Goal: Transaction & Acquisition: Purchase product/service

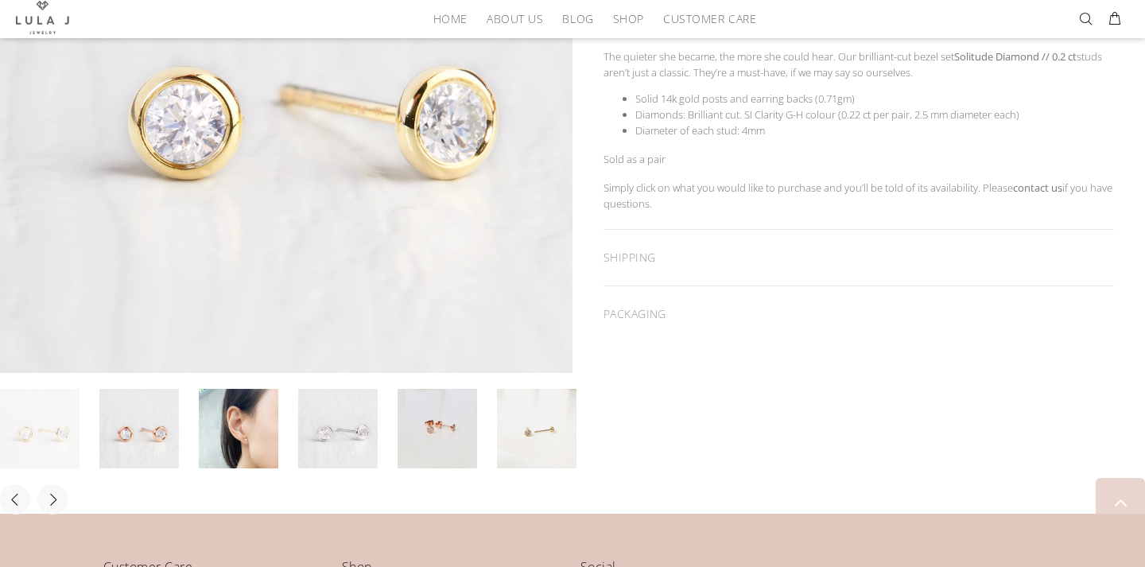
scroll to position [466, 0]
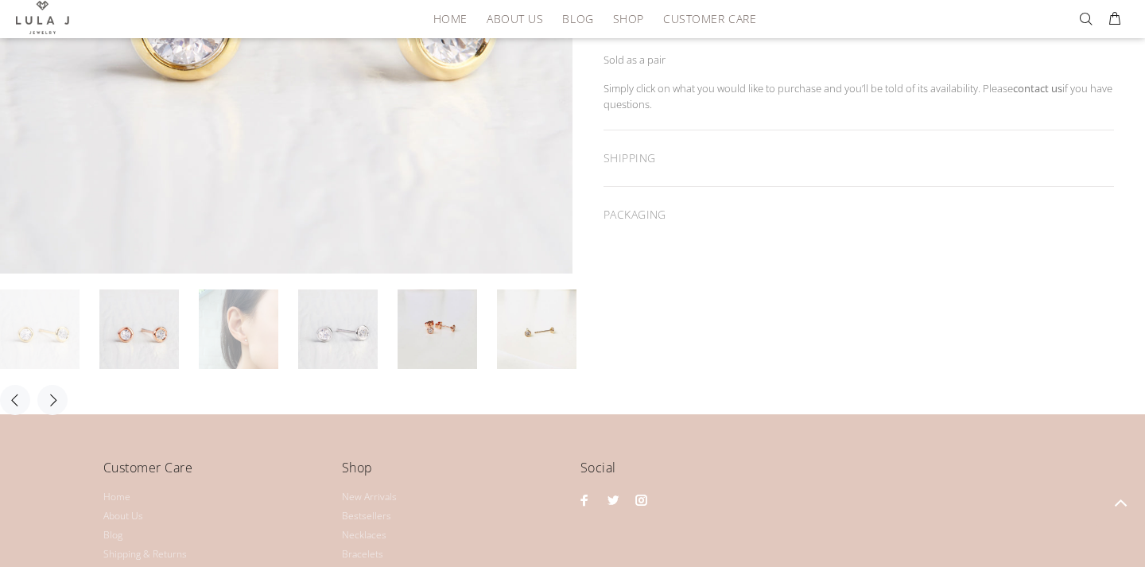
click at [254, 336] on link at bounding box center [239, 329] width 80 height 80
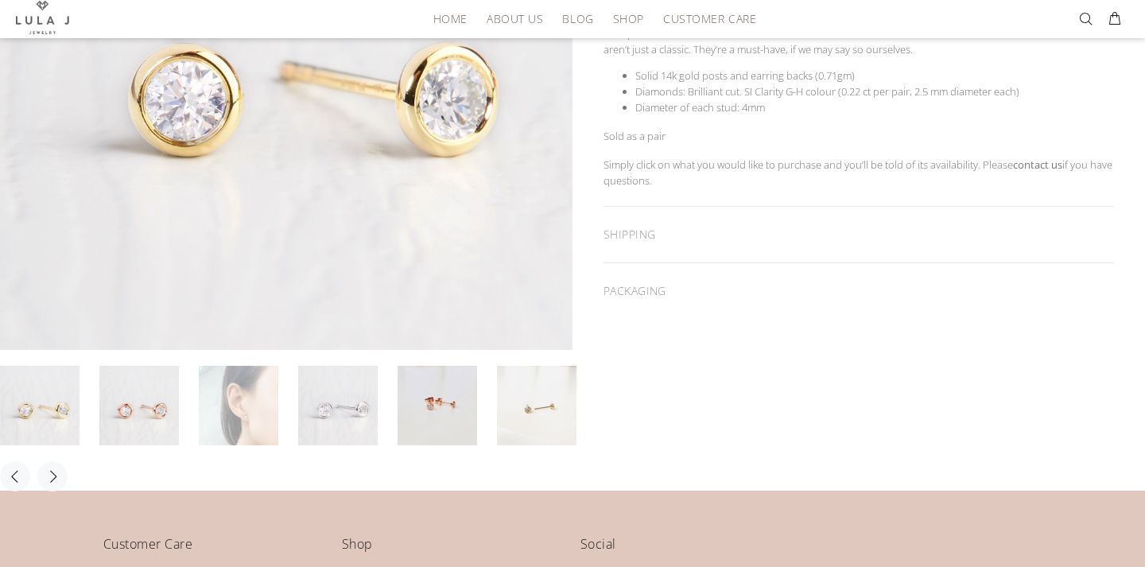
scroll to position [497, 0]
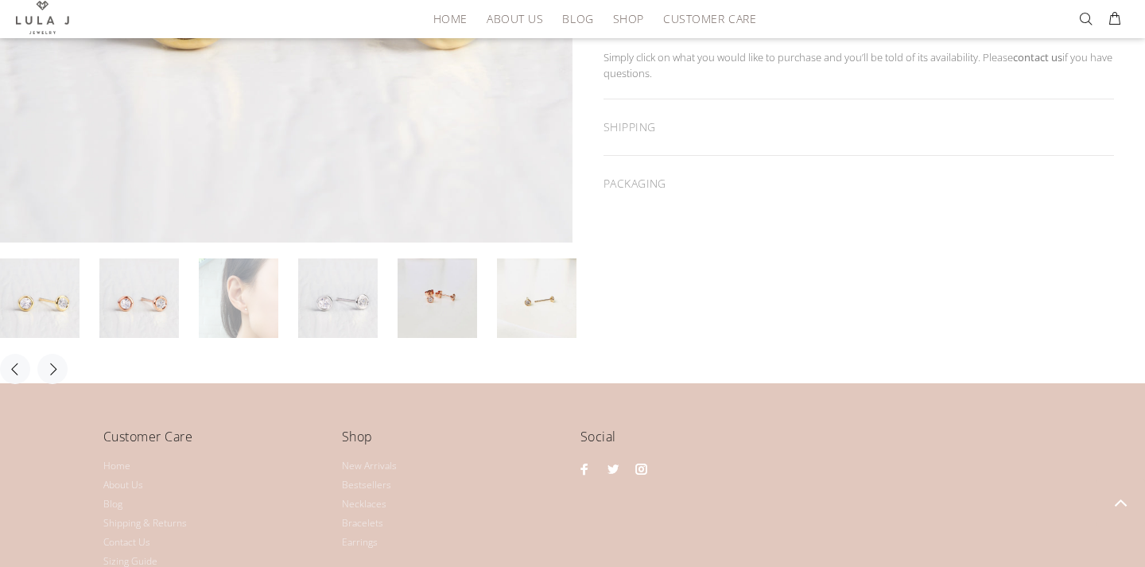
click at [262, 307] on link at bounding box center [239, 298] width 80 height 80
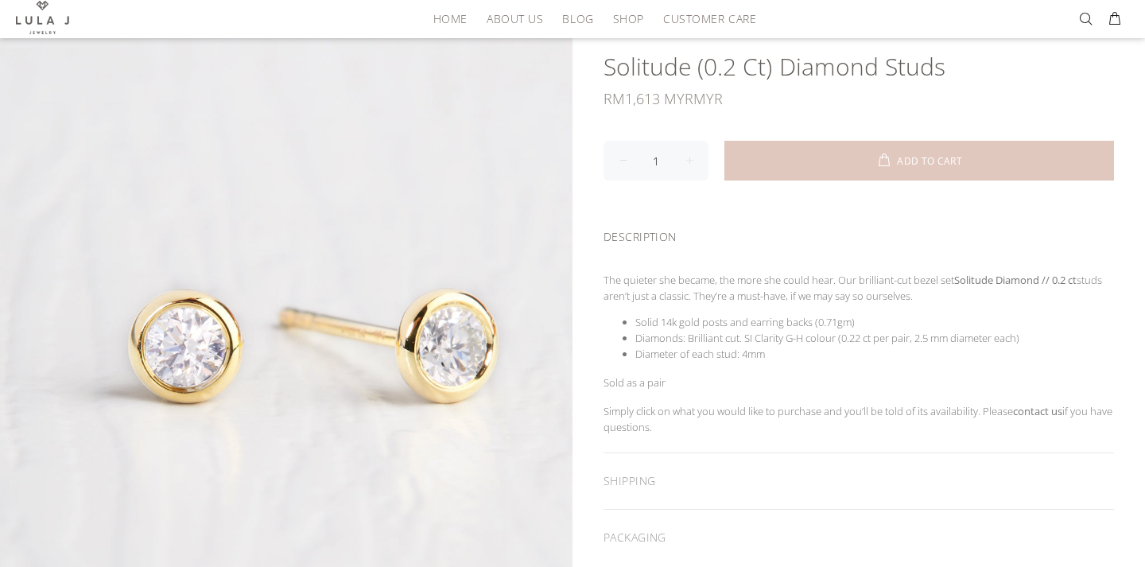
scroll to position [136, 0]
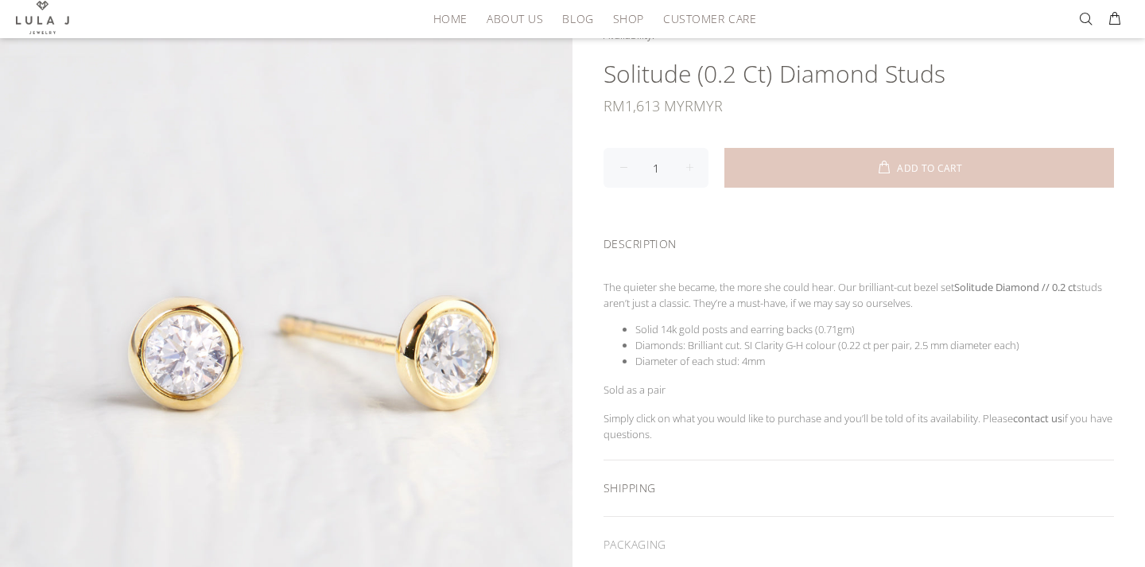
click at [662, 484] on div "SHIPPING" at bounding box center [859, 488] width 511 height 56
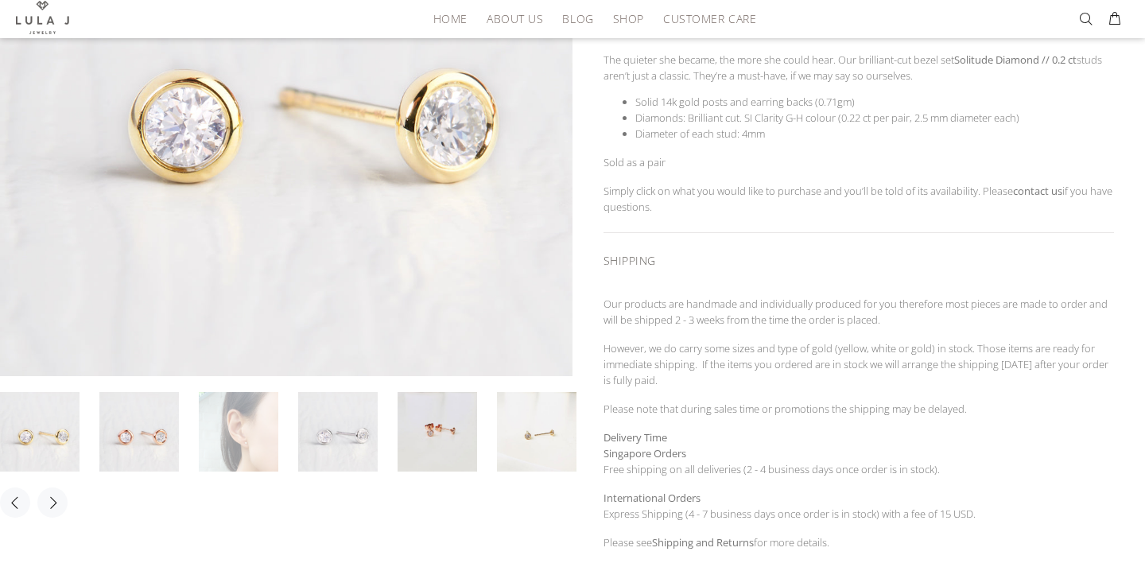
scroll to position [369, 0]
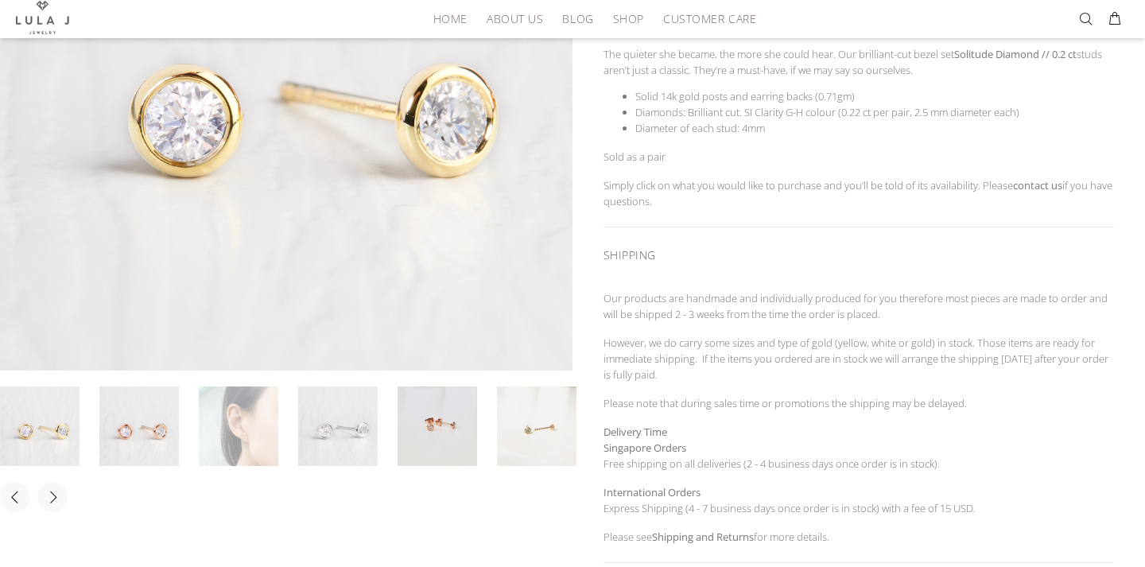
click at [258, 435] on link at bounding box center [239, 426] width 80 height 80
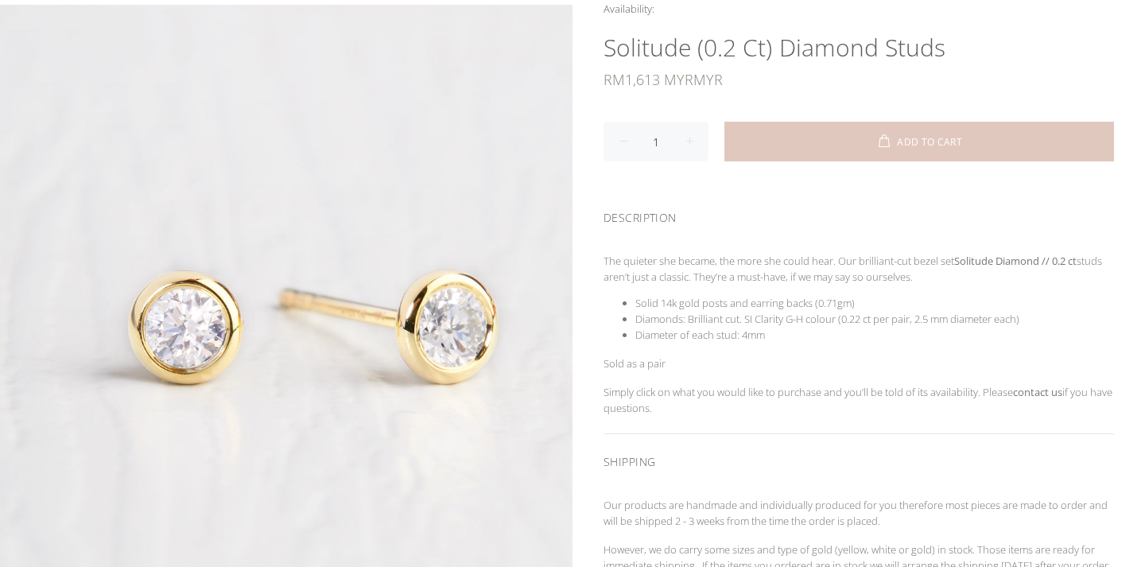
scroll to position [0, 0]
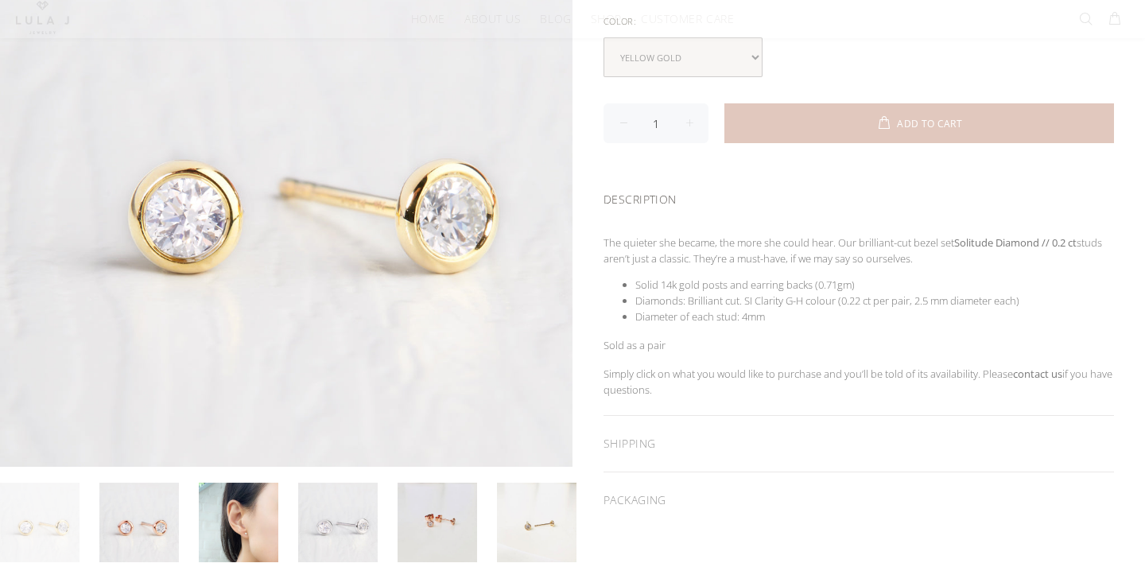
scroll to position [289, 0]
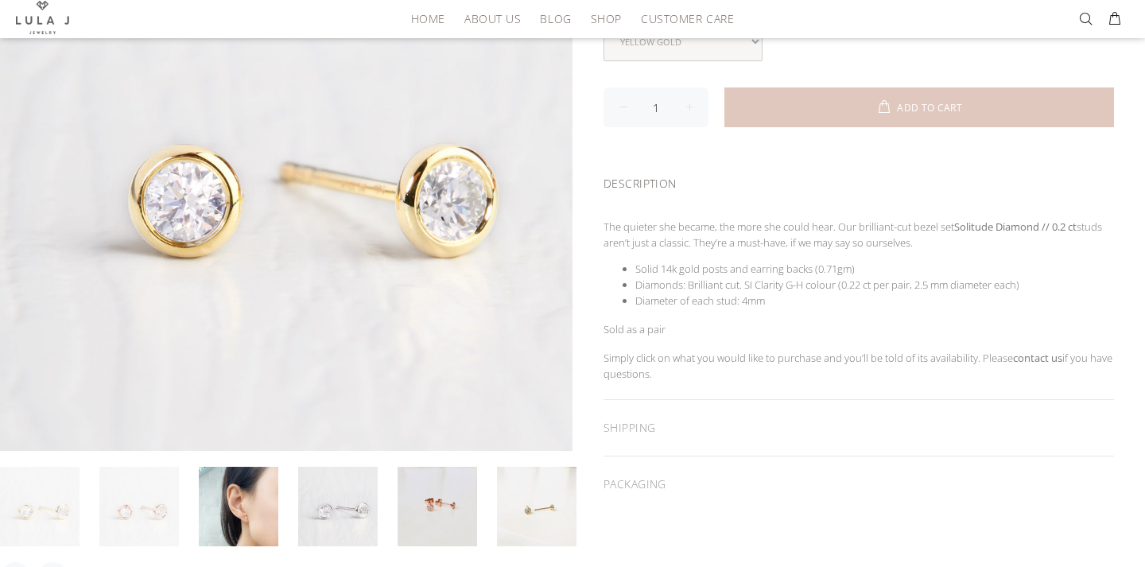
click at [141, 522] on link at bounding box center [139, 507] width 80 height 80
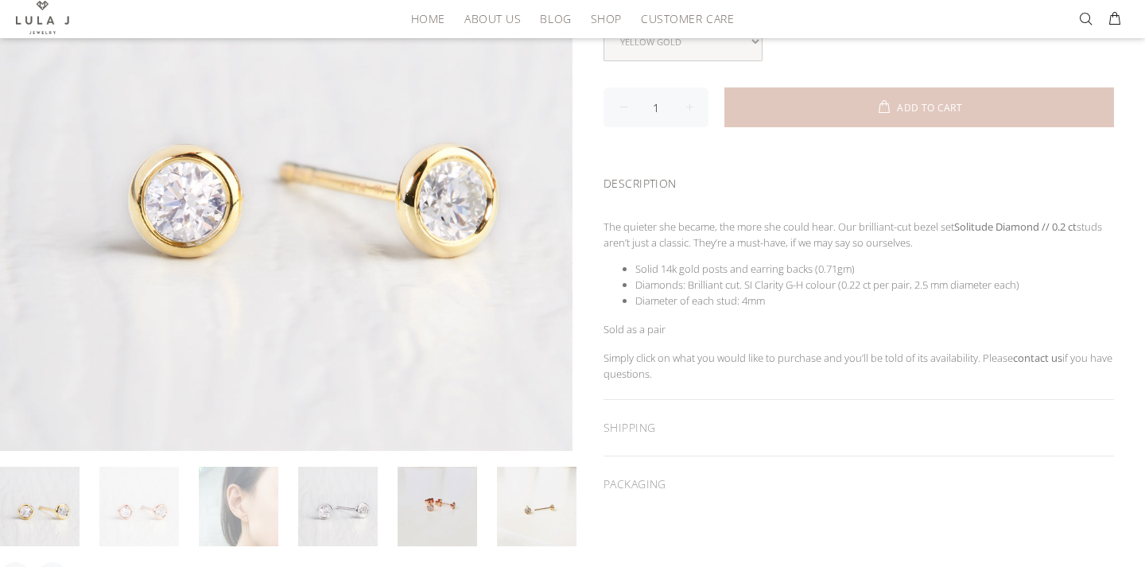
click at [247, 518] on link at bounding box center [239, 507] width 80 height 80
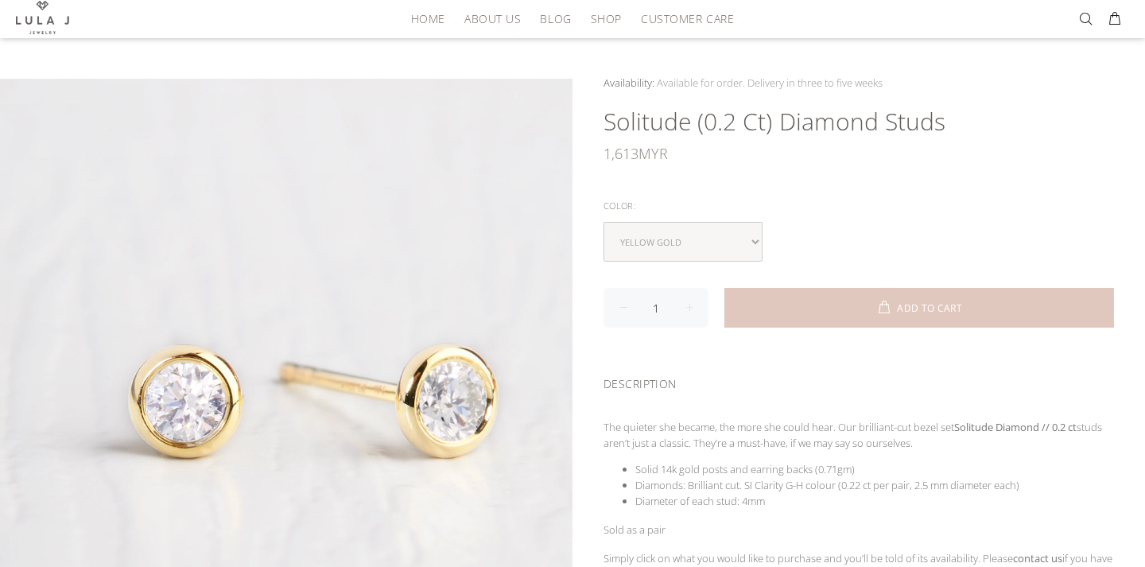
scroll to position [80, 0]
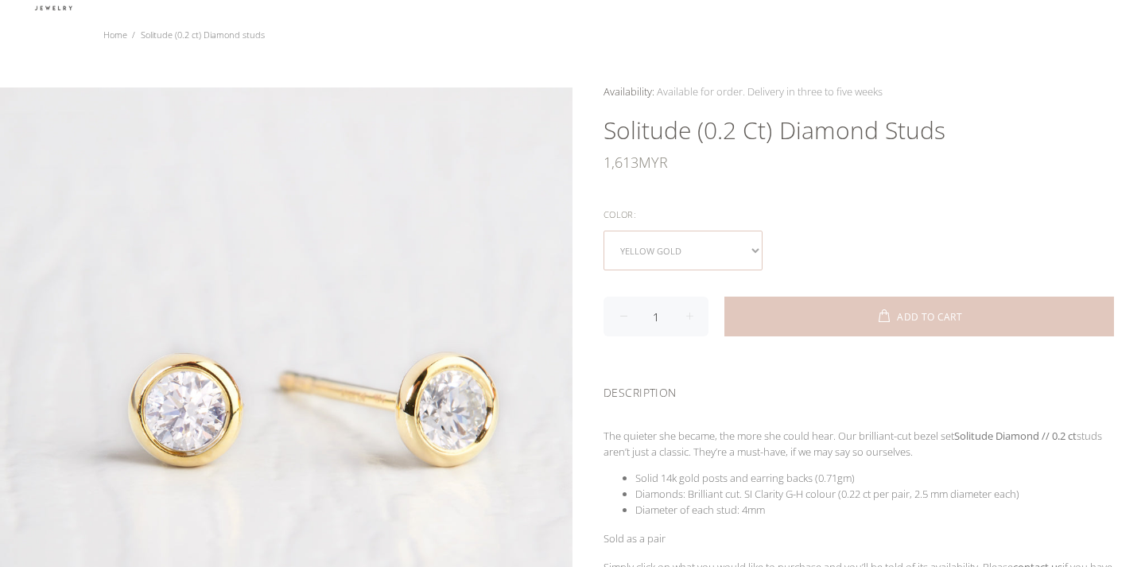
click at [747, 248] on select "yellow gold rose gold white gold" at bounding box center [683, 251] width 159 height 40
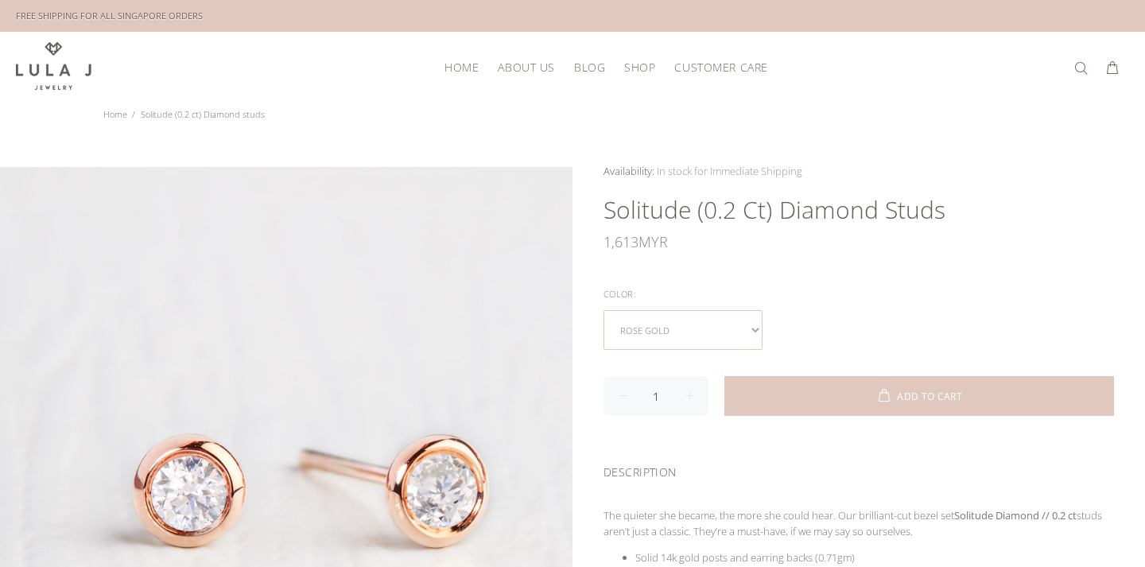
click at [718, 326] on select "yellow gold rose gold white gold" at bounding box center [683, 330] width 159 height 40
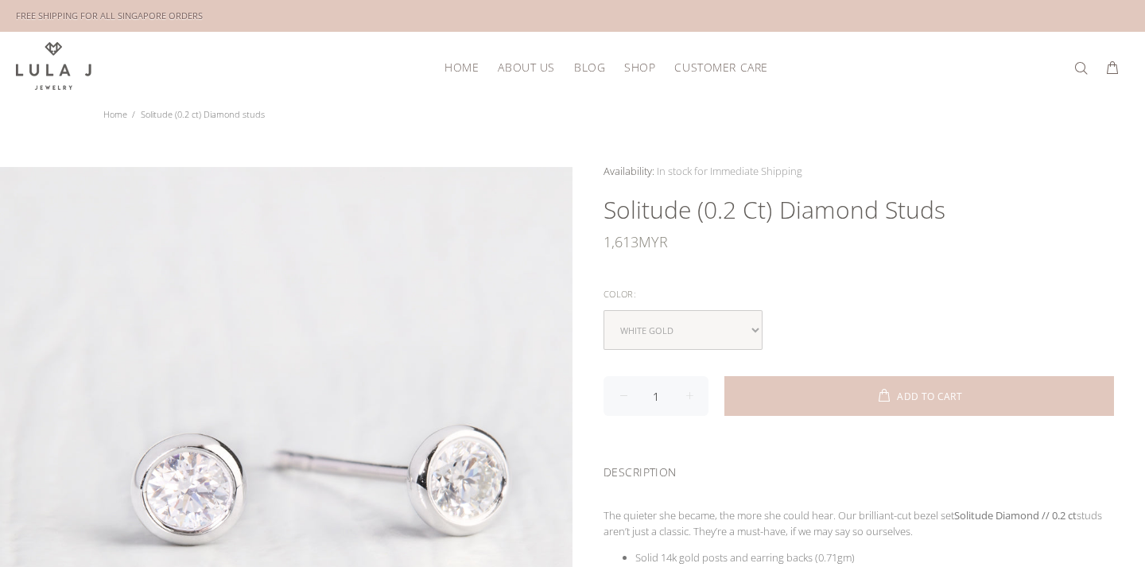
click at [49, 70] on img at bounding box center [54, 66] width 76 height 48
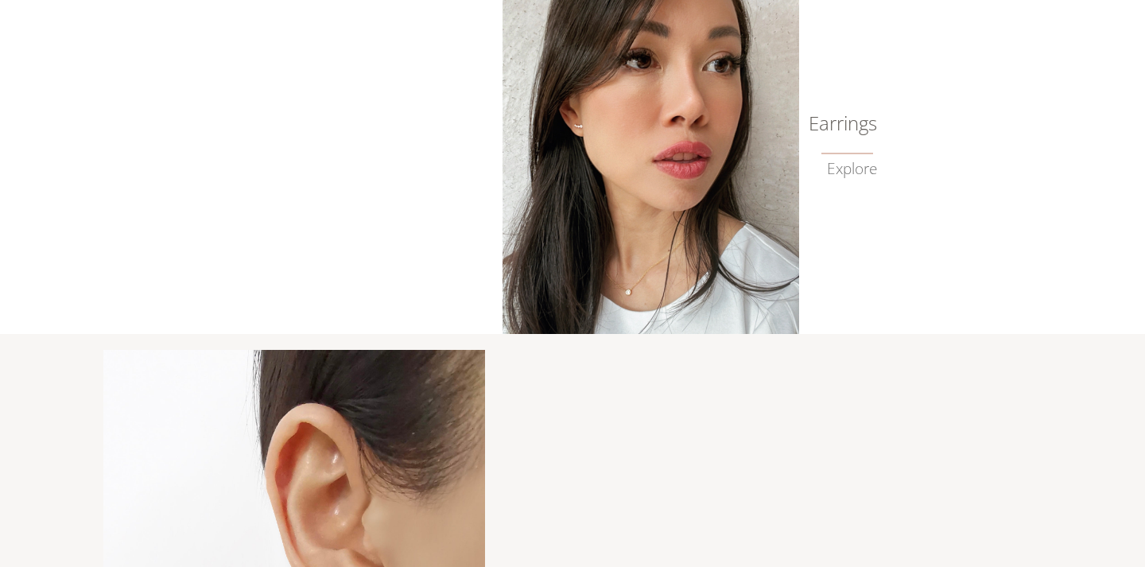
scroll to position [755, 0]
click at [654, 162] on img at bounding box center [651, 158] width 297 height 353
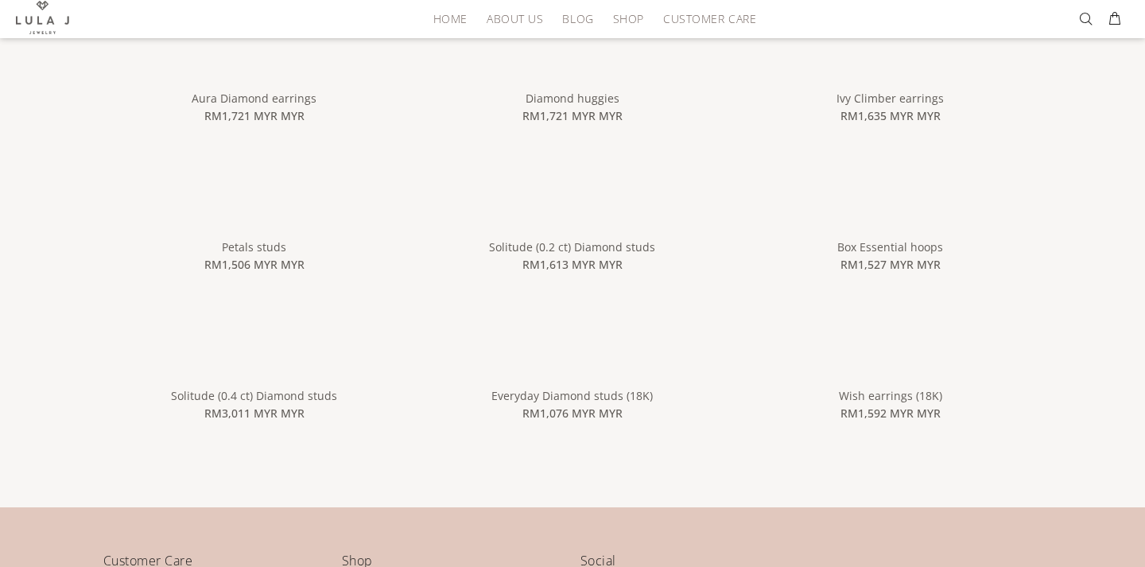
scroll to position [323, 0]
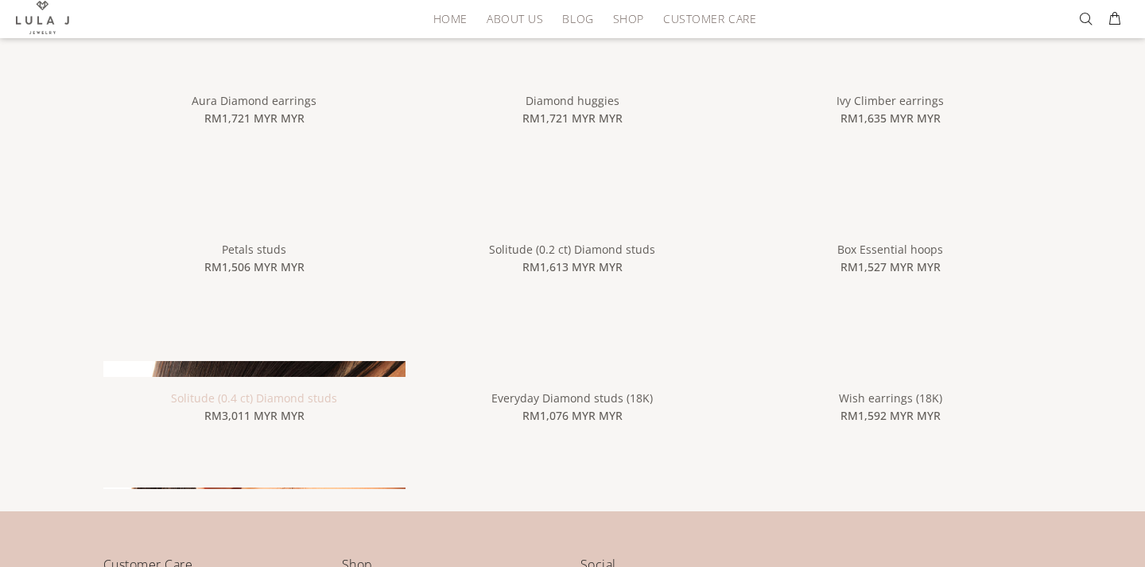
click at [278, 397] on link "Solitude (0.4 ct) Diamond studs" at bounding box center [254, 397] width 166 height 15
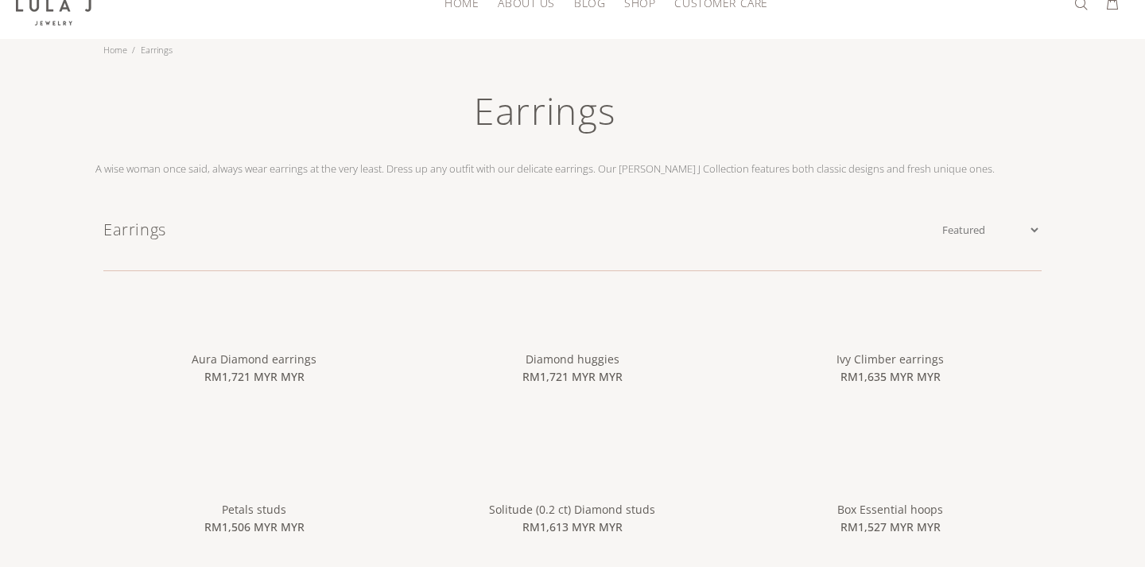
scroll to position [0, 0]
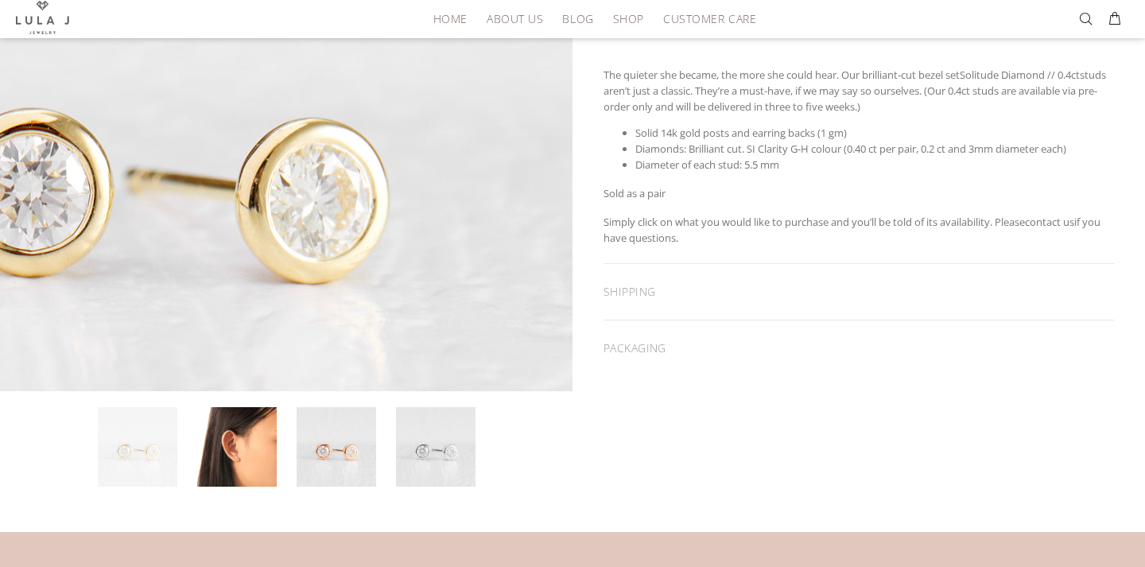
scroll to position [350, 0]
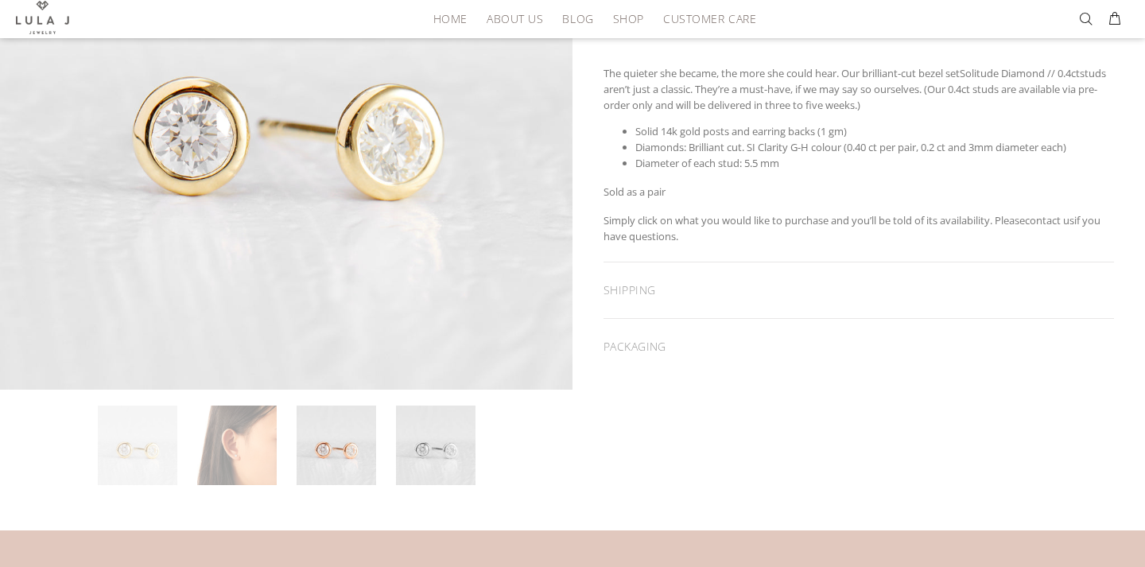
click at [225, 456] on link at bounding box center [237, 446] width 80 height 80
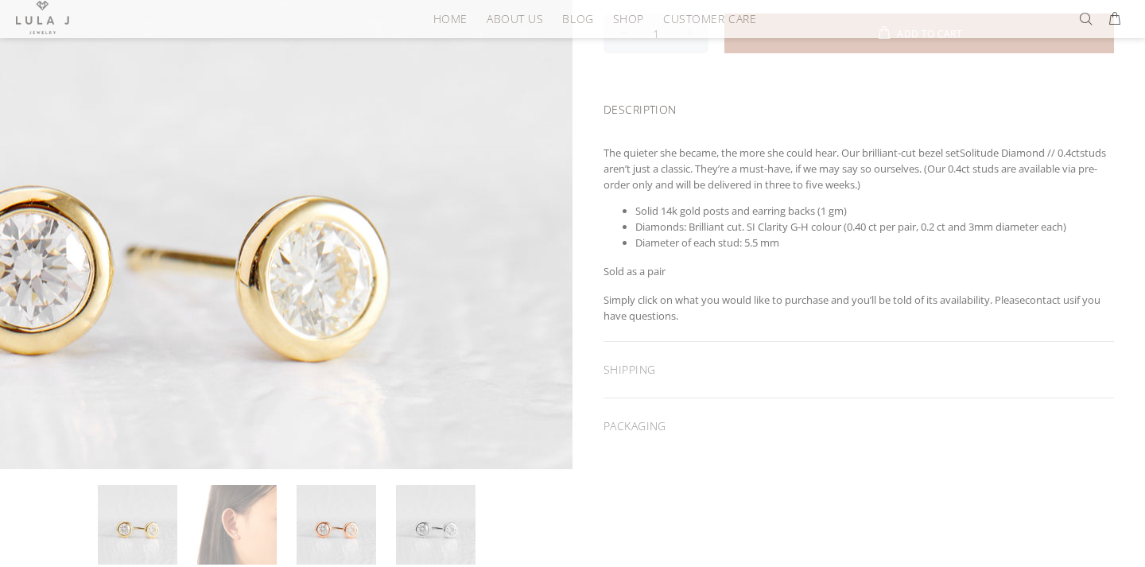
scroll to position [289, 0]
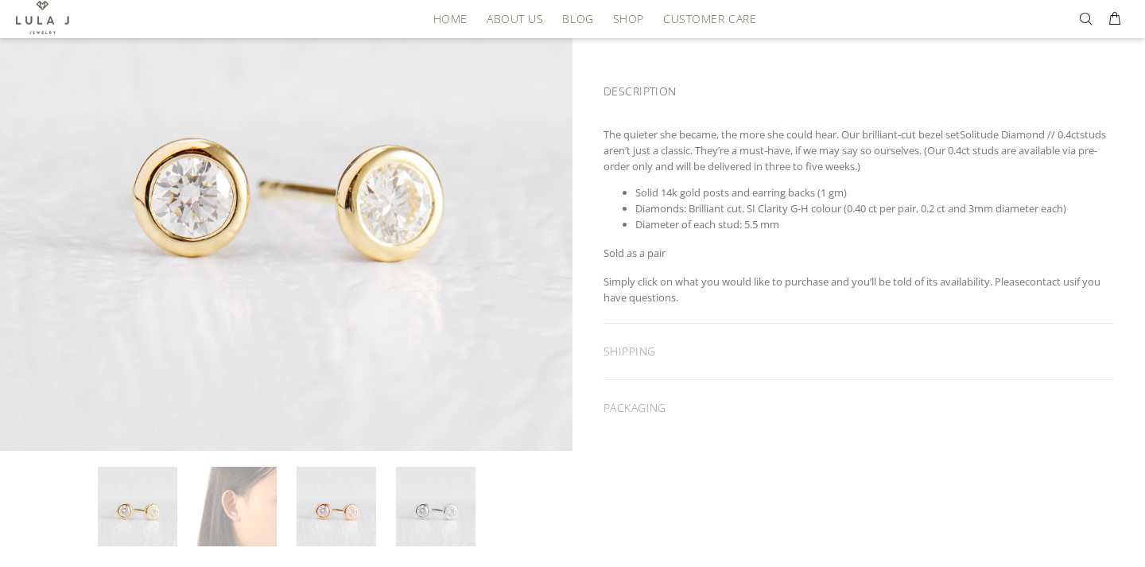
click at [217, 518] on link at bounding box center [237, 507] width 80 height 80
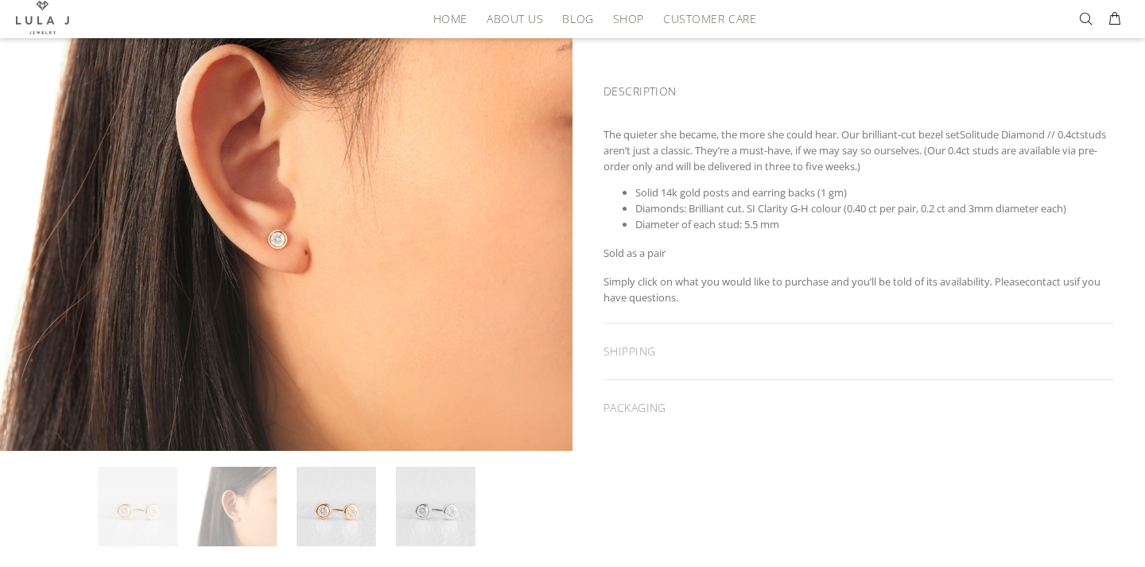
click at [157, 508] on link at bounding box center [138, 507] width 80 height 80
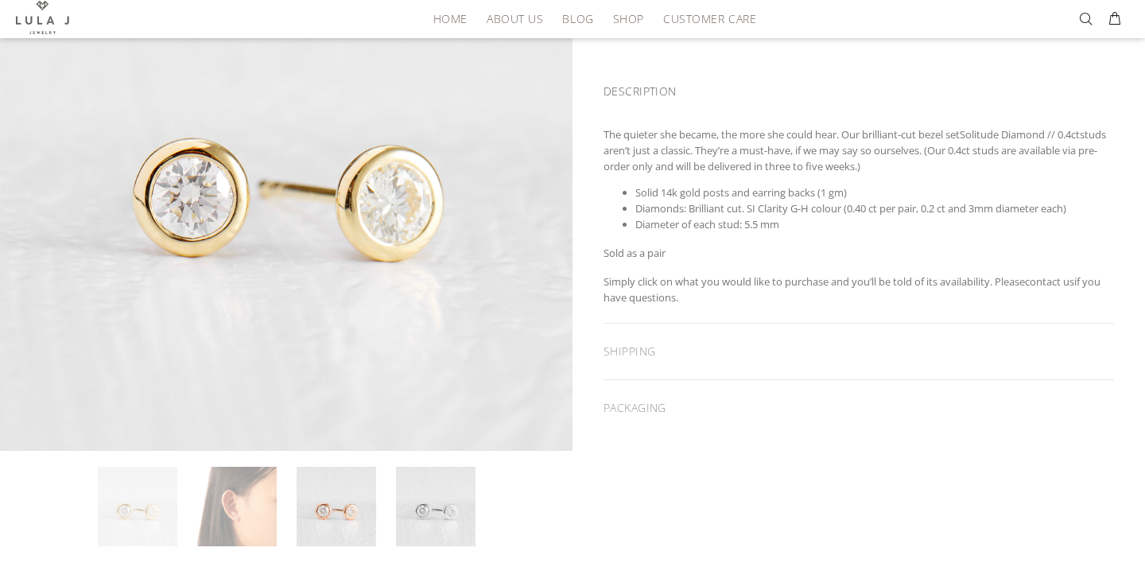
click at [217, 508] on link at bounding box center [237, 507] width 80 height 80
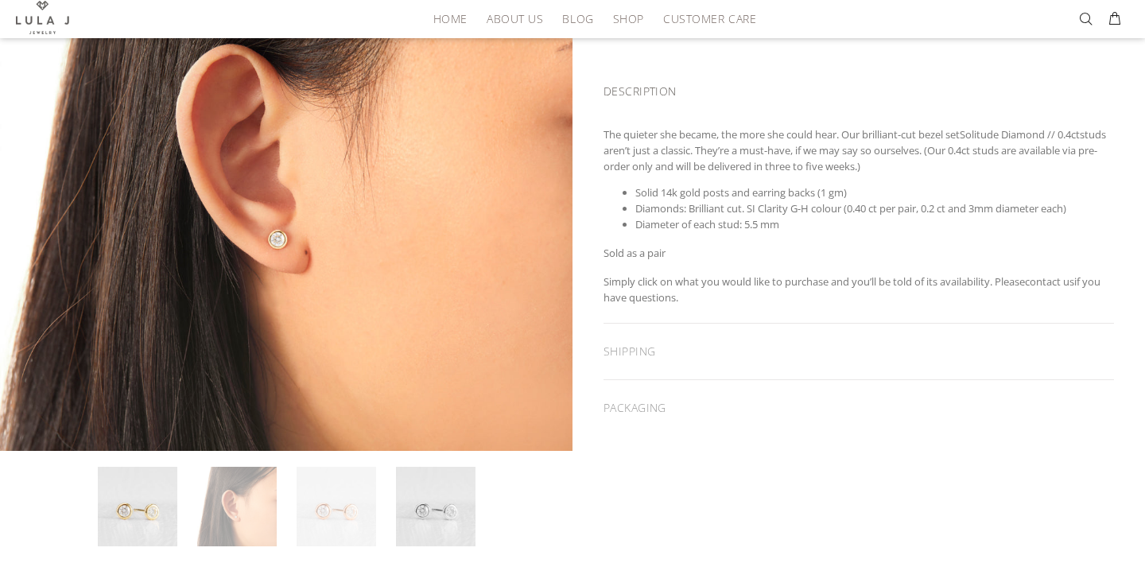
click at [338, 506] on link at bounding box center [337, 507] width 80 height 80
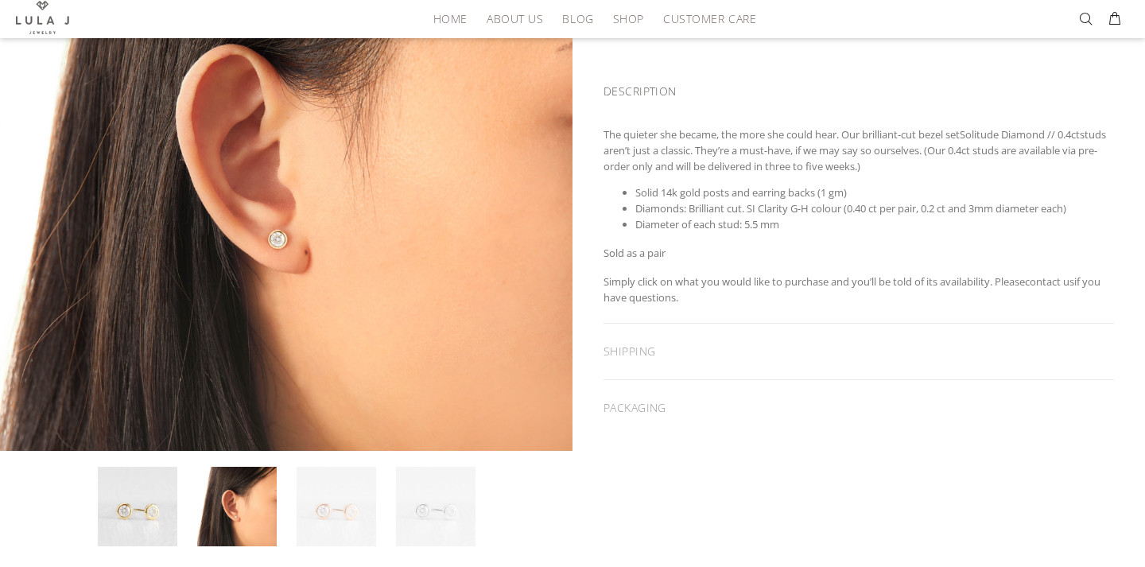
click at [417, 511] on link at bounding box center [436, 507] width 80 height 80
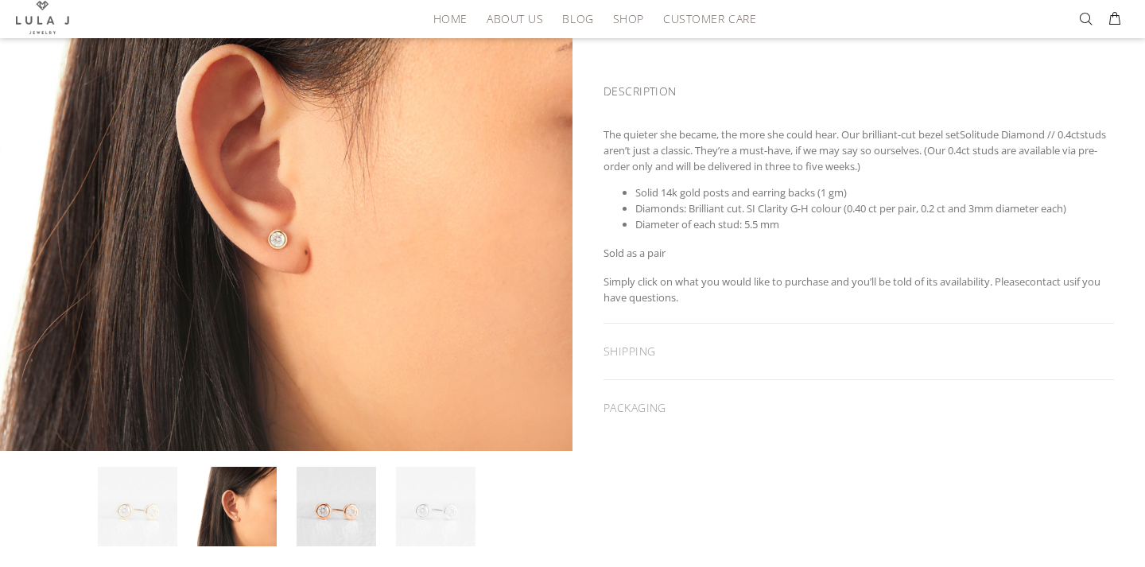
click at [189, 510] on li at bounding box center [147, 507] width 99 height 80
